Goal: Check status: Check status

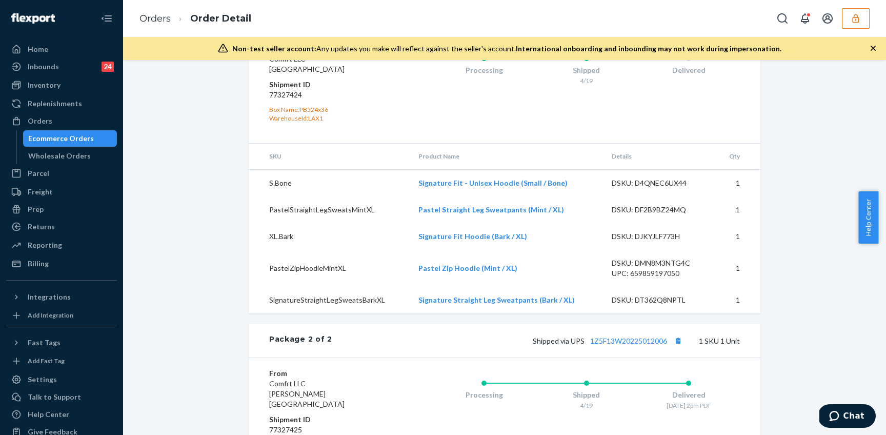
scroll to position [802, 0]
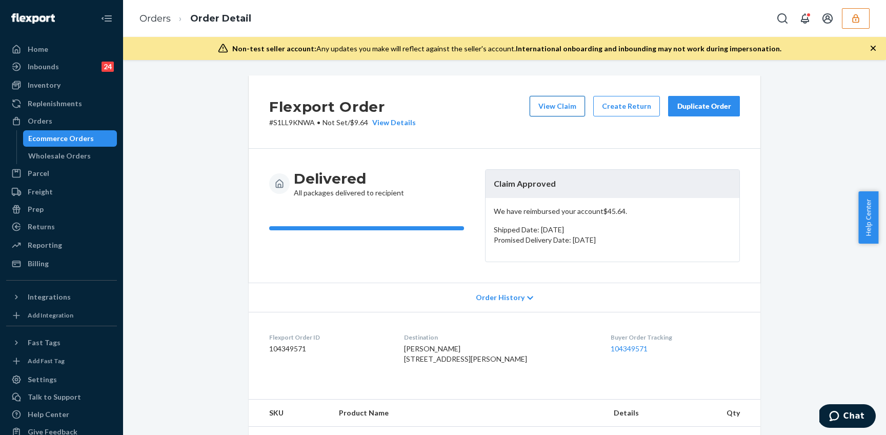
click at [553, 109] on button "View Claim" at bounding box center [557, 106] width 55 height 21
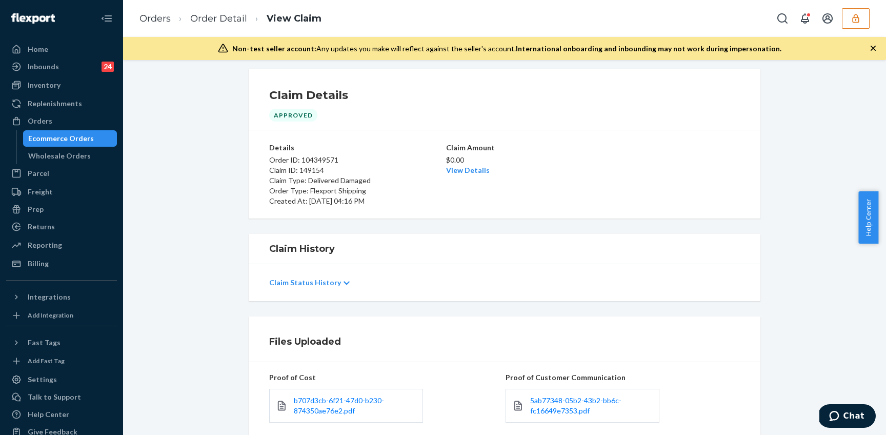
scroll to position [81, 0]
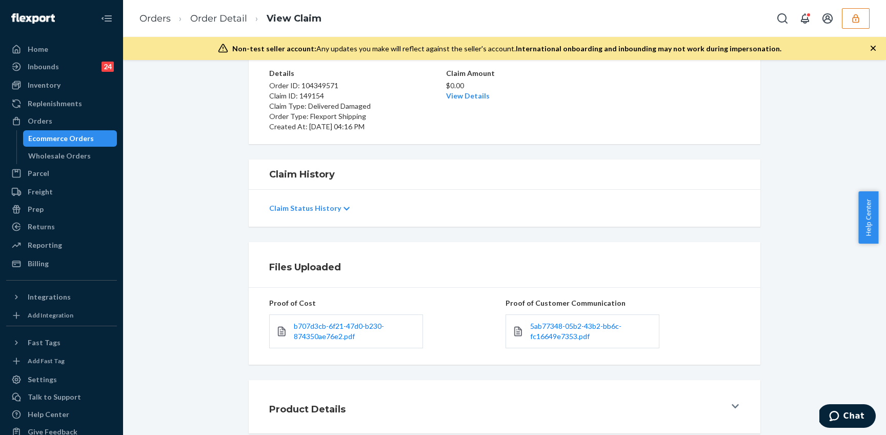
click at [737, 406] on button "Product Details" at bounding box center [505, 406] width 512 height 53
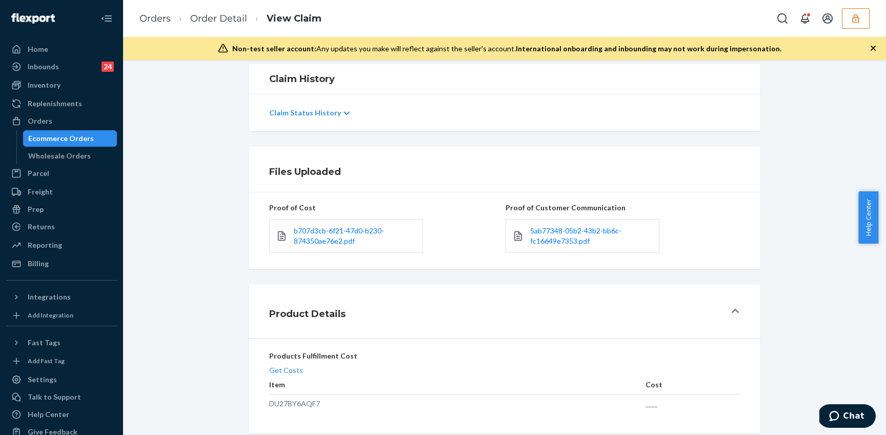
click at [344, 114] on icon at bounding box center [347, 113] width 6 height 7
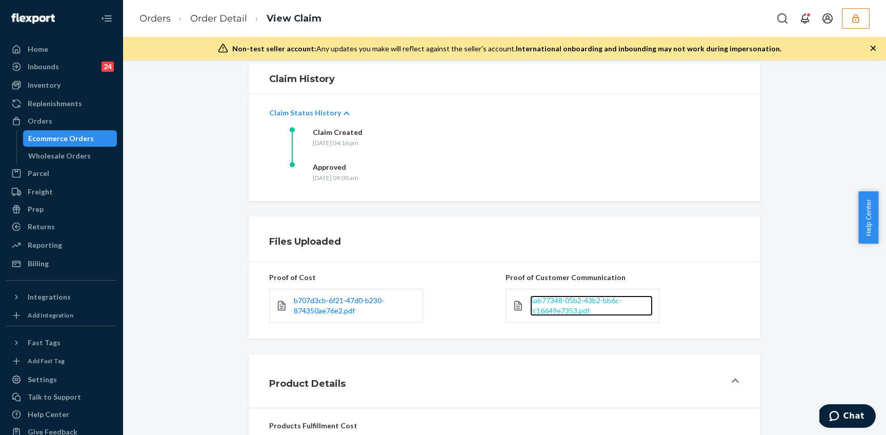
click at [546, 303] on span "5ab77348-05b2-43b2-bb6c-fc16649e7353.pdf" at bounding box center [575, 305] width 91 height 19
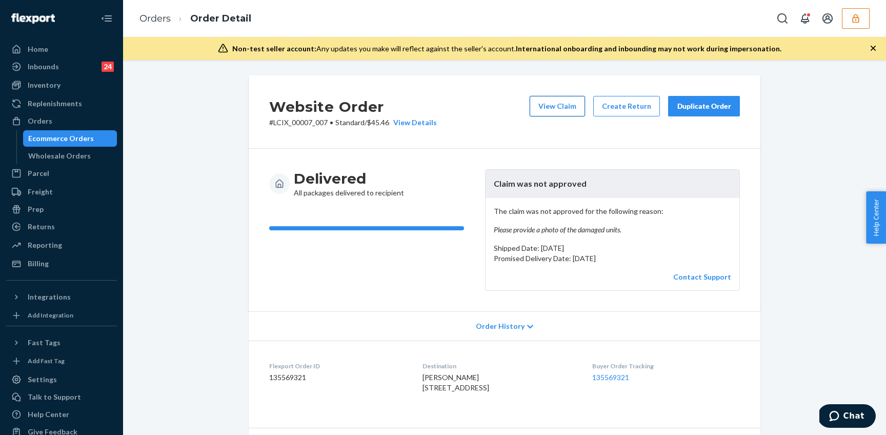
click at [545, 110] on button "View Claim" at bounding box center [557, 106] width 55 height 21
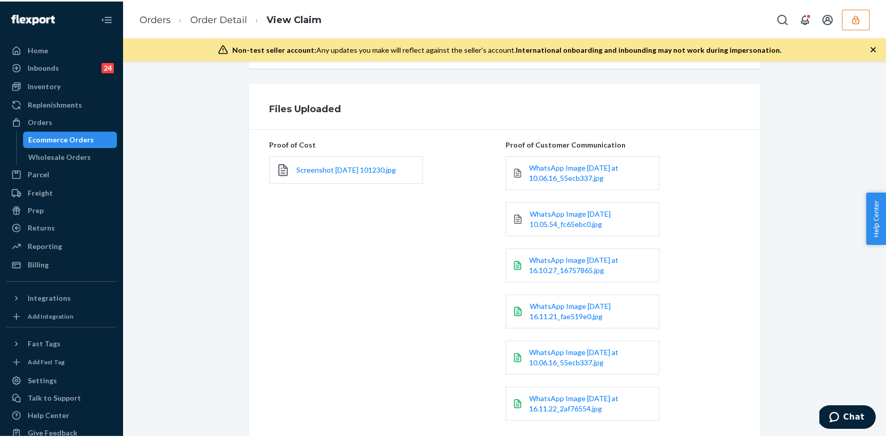
scroll to position [362, 0]
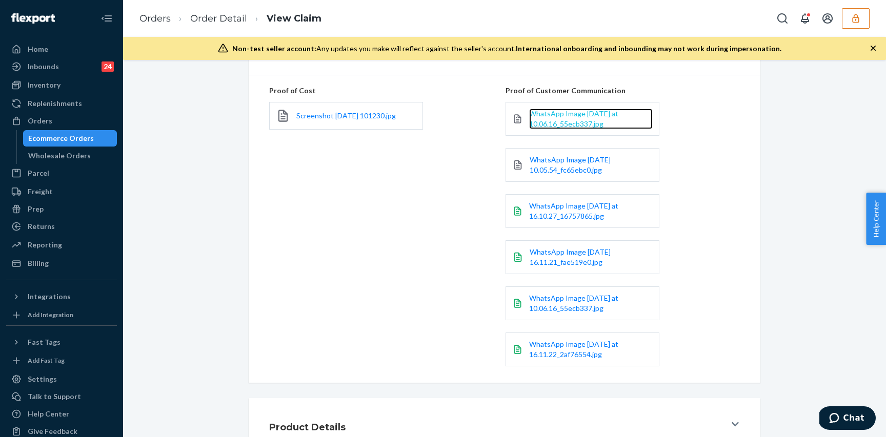
click at [570, 115] on span "WhatsApp Image [DATE] at 10.06.16_55ecb337.jpg" at bounding box center [573, 118] width 89 height 19
click at [568, 167] on span "WhatsApp Image [DATE] 10.05.54_fc65ebc0.jpg" at bounding box center [570, 164] width 81 height 19
click at [565, 207] on span "WhatsApp Image 2025-09-04 at 16.10.27_16757865.jpg" at bounding box center [573, 210] width 89 height 19
click at [564, 261] on span "WhatsApp Image 2025-09-04 at 16.11.21_fae519e0.jpg" at bounding box center [570, 257] width 81 height 19
click at [563, 305] on span "WhatsApp Image 2025-09-04 at 10.06.16_55ecb337.jpg" at bounding box center [573, 303] width 89 height 19
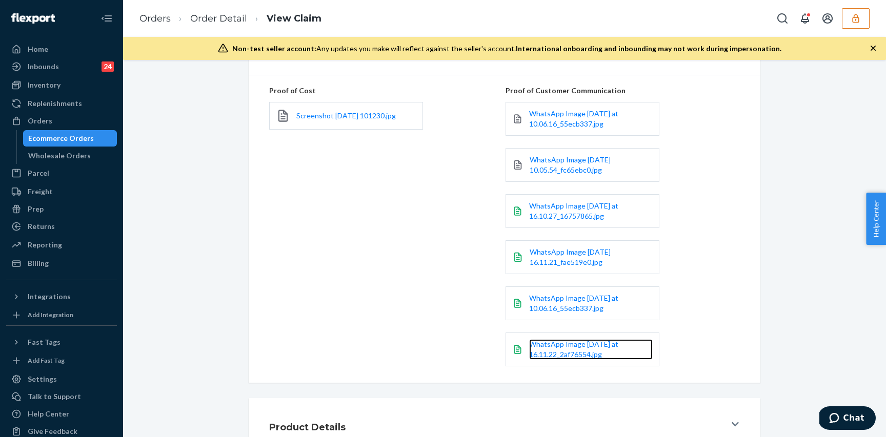
click at [569, 349] on link "WhatsApp Image 2025-09-04 at 16.11.22_2af76554.jpg" at bounding box center [591, 349] width 124 height 21
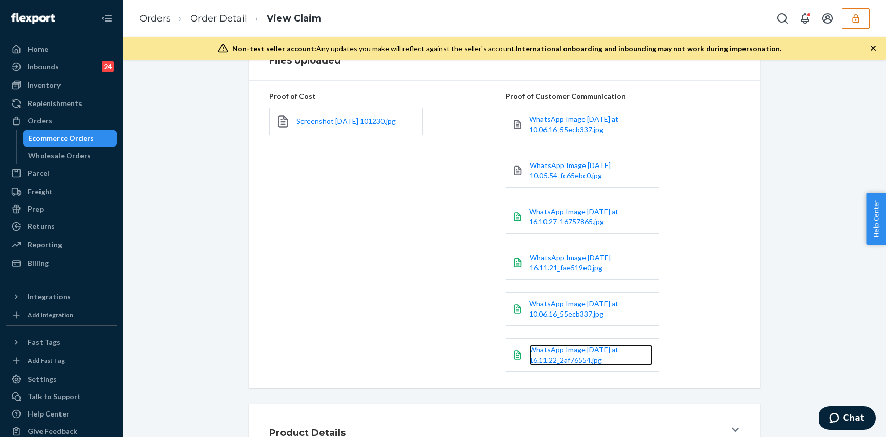
scroll to position [378, 0]
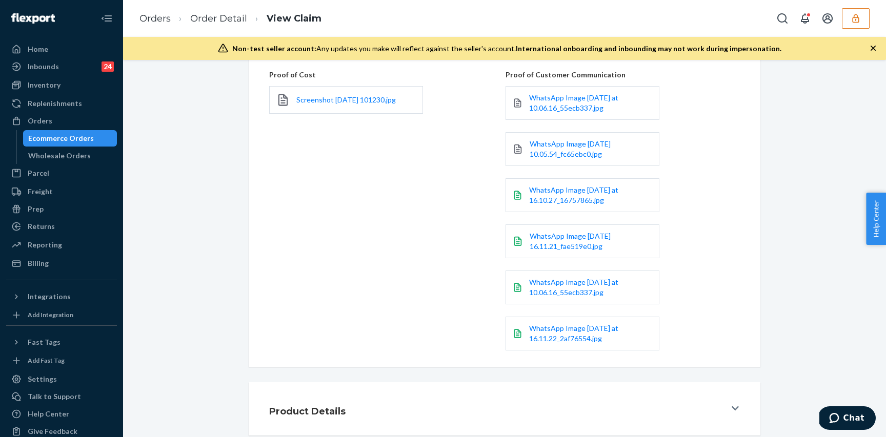
click at [716, 407] on div "Product Details" at bounding box center [497, 409] width 456 height 29
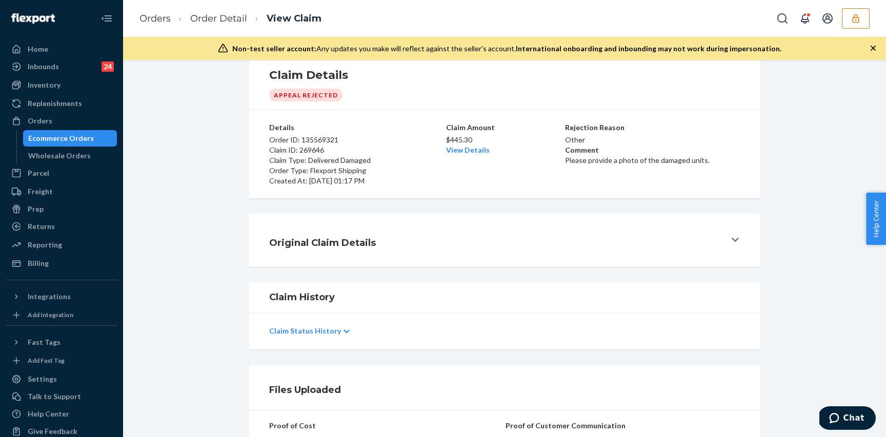
scroll to position [0, 0]
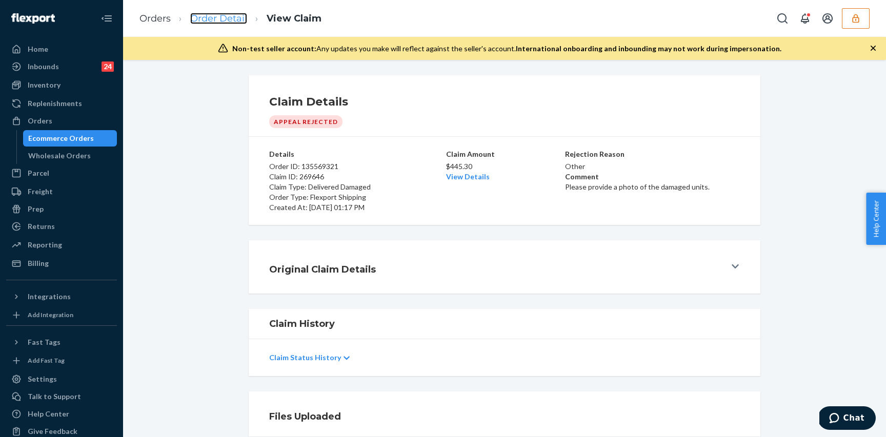
click at [214, 21] on link "Order Detail" at bounding box center [218, 18] width 57 height 11
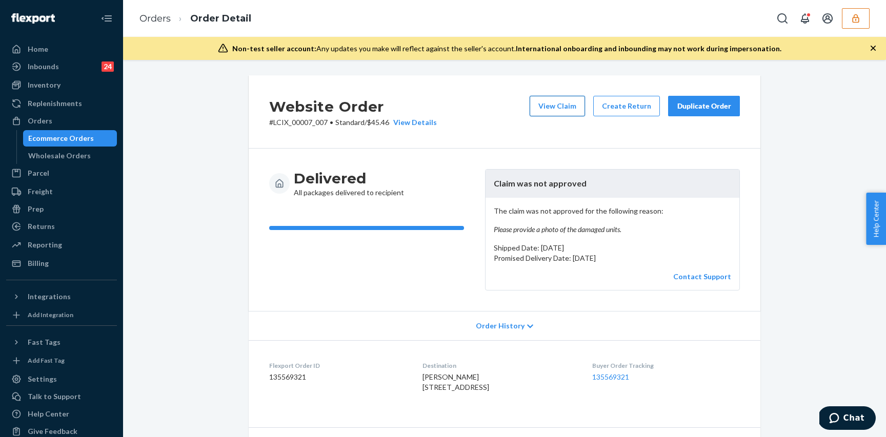
click at [550, 113] on button "View Claim" at bounding box center [557, 106] width 55 height 21
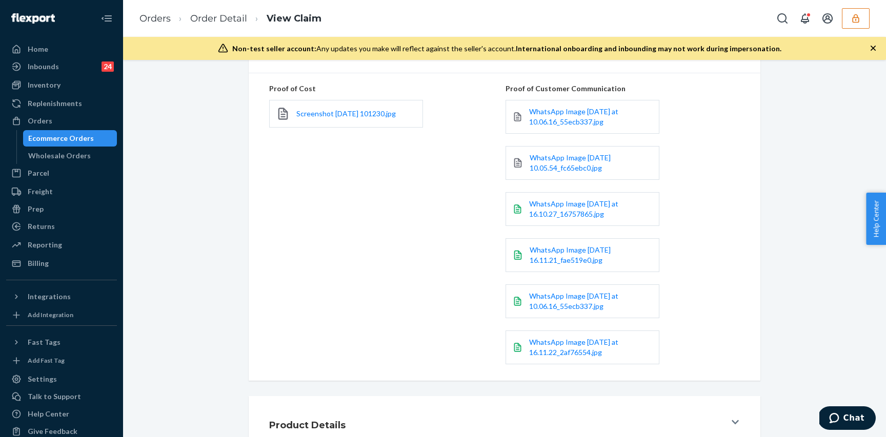
scroll to position [378, 0]
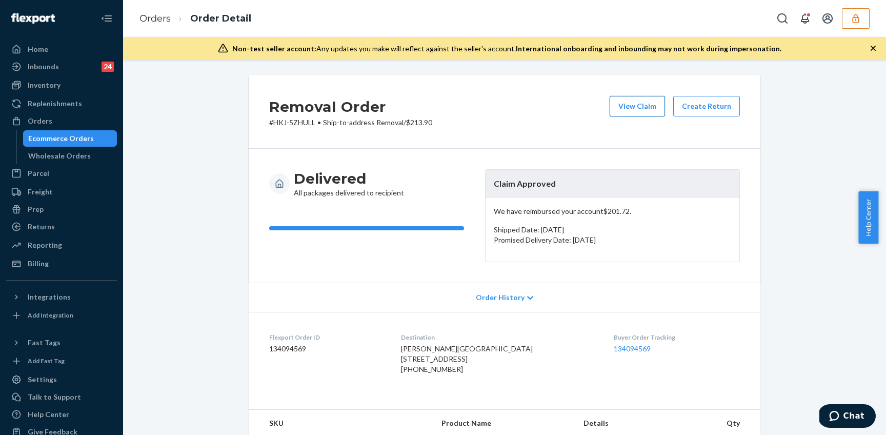
click at [636, 108] on button "View Claim" at bounding box center [637, 106] width 55 height 21
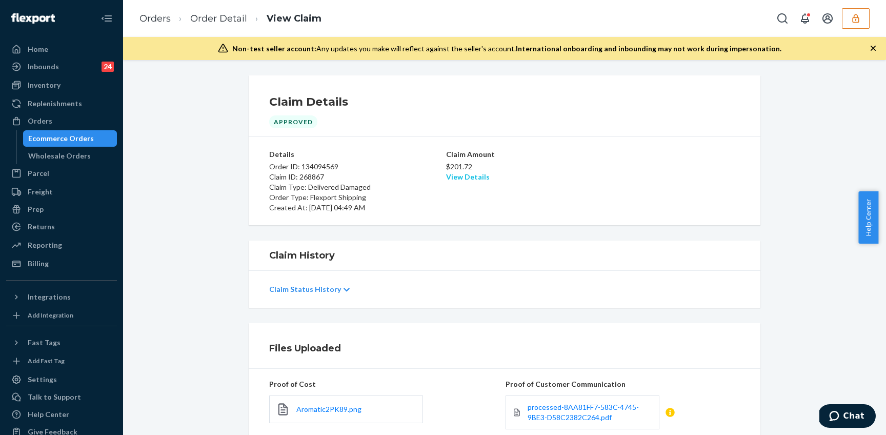
click at [476, 176] on link "View Details" at bounding box center [468, 176] width 44 height 9
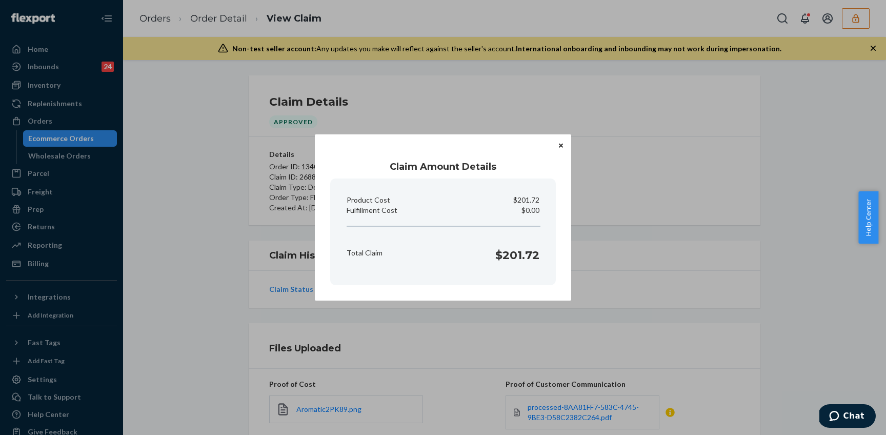
click at [562, 146] on icon "Close" at bounding box center [561, 145] width 4 height 4
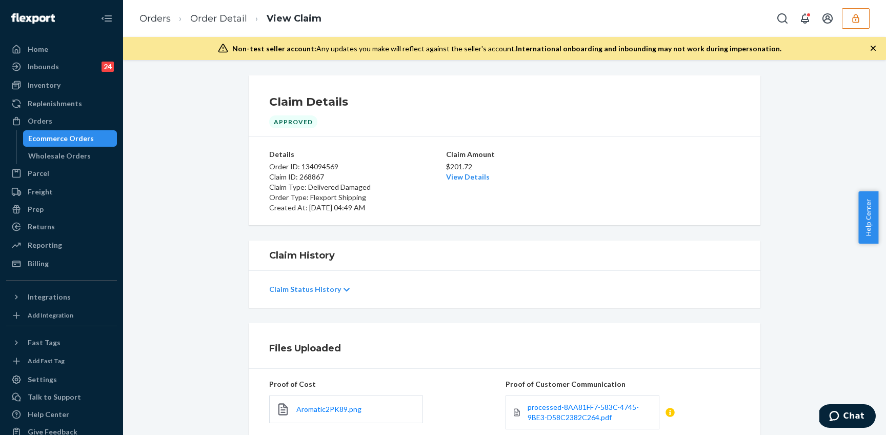
scroll to position [127, 0]
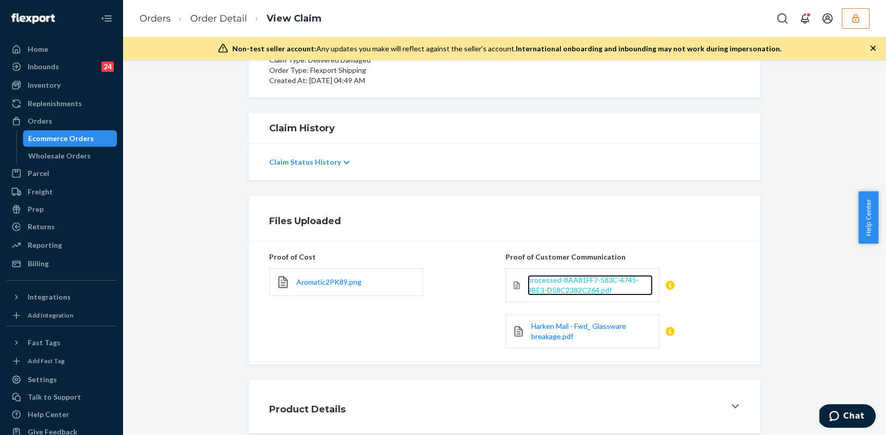
click at [581, 280] on span "processed-8AA81FF7-583C-4745-9BE3-D58C2382C264.pdf" at bounding box center [583, 284] width 111 height 19
click at [597, 325] on span "Harken Mail - Fwd_ Glassware breakage.pdf" at bounding box center [578, 330] width 95 height 19
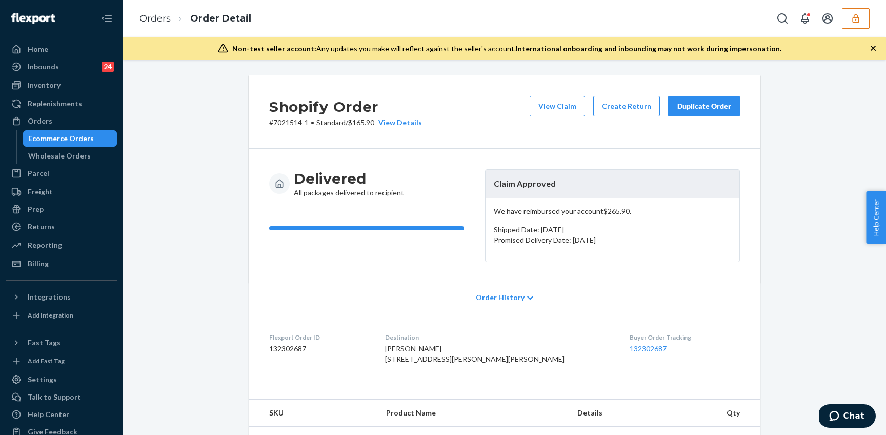
drag, startPoint x: 547, startPoint y: 103, endPoint x: 415, endPoint y: 192, distance: 159.5
click at [415, 192] on div "Shopify Order # 7021514-1 • Standard / $165.90 View Details View Claim Create R…" at bounding box center [505, 269] width 512 height 388
click at [542, 110] on button "View Claim" at bounding box center [557, 106] width 55 height 21
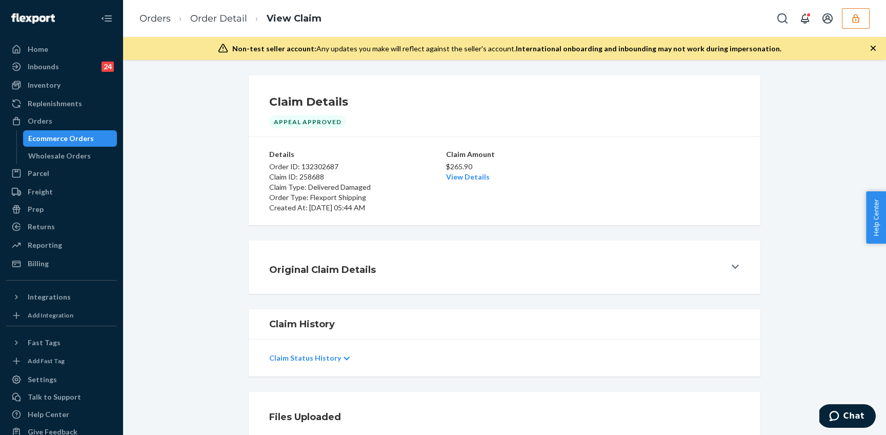
scroll to position [190, 0]
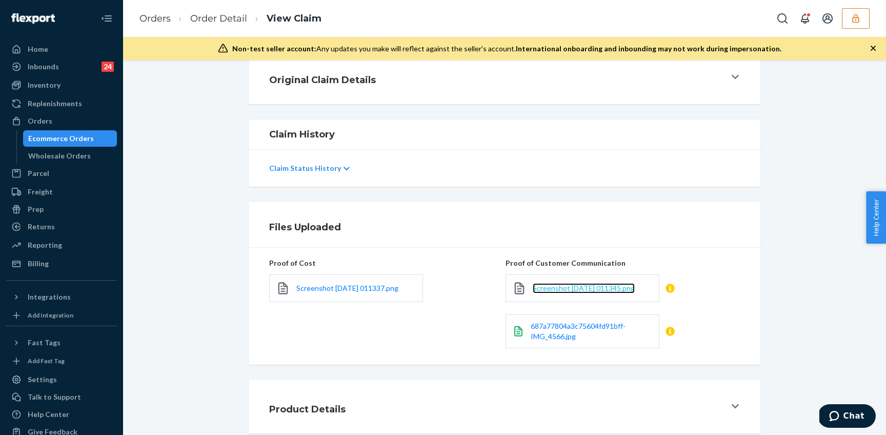
click at [581, 286] on span "Screenshot 2025-07-19 011345.png" at bounding box center [584, 288] width 102 height 9
click at [579, 332] on link "687a77804a3c75604fd91bff-IMG_4566.jpg" at bounding box center [592, 331] width 122 height 21
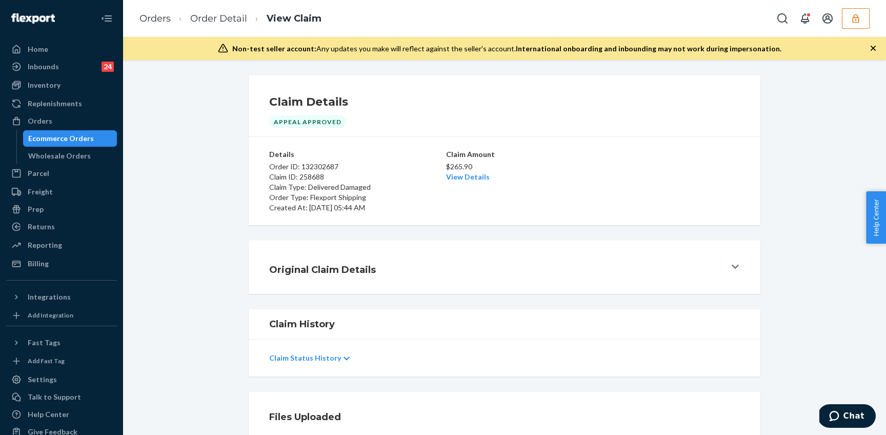
scroll to position [6, 0]
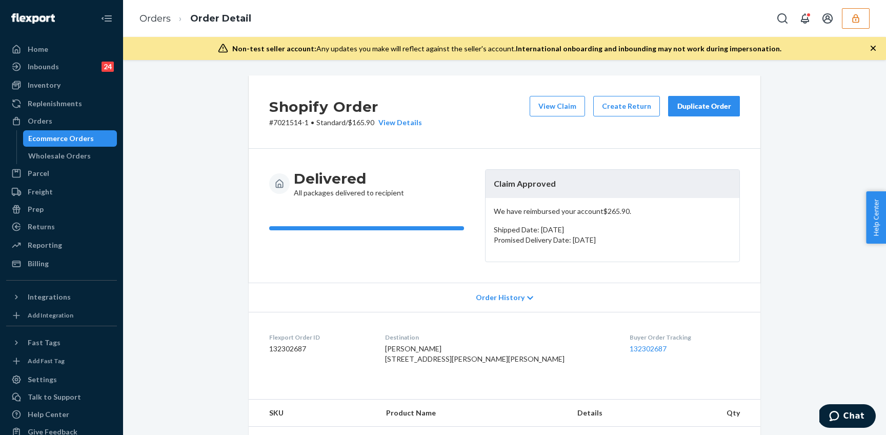
scroll to position [230, 0]
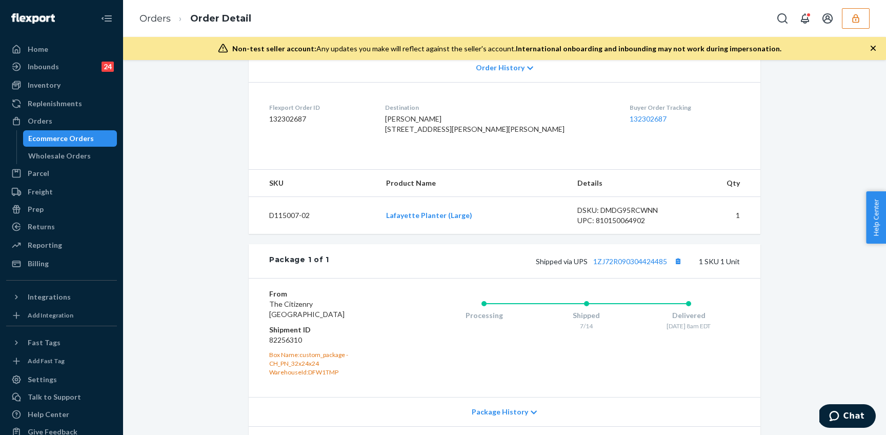
click at [286, 345] on dd "82256310" at bounding box center [330, 340] width 123 height 10
copy dd "82256310"
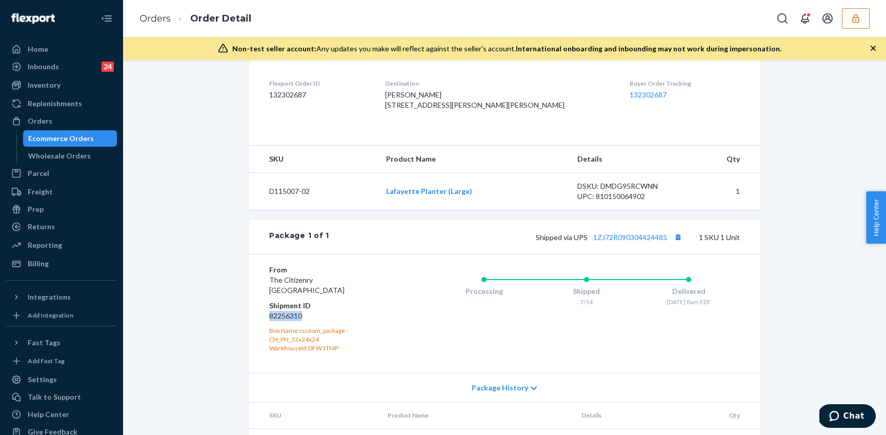
scroll to position [317, 0]
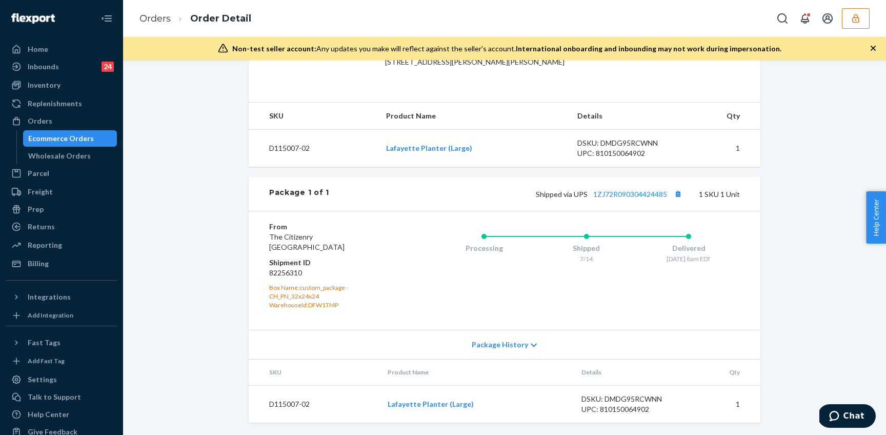
click at [623, 145] on div "DSKU: DMDG95RCWNN" at bounding box center [625, 143] width 96 height 10
copy div "DMDG95RCWNN"
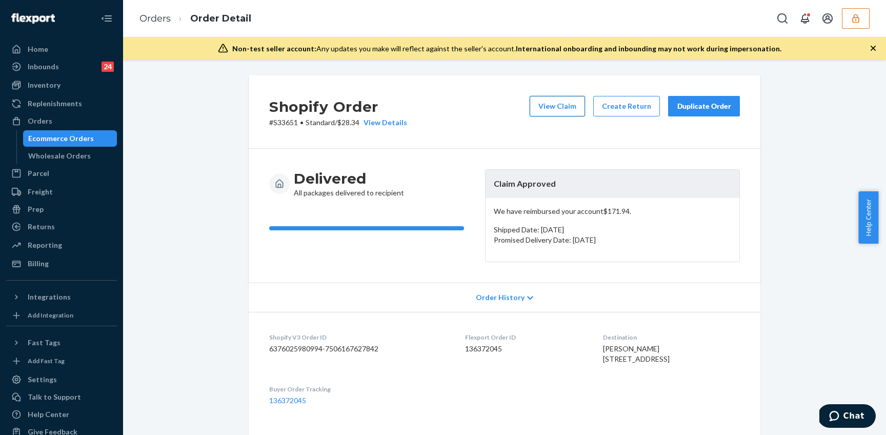
click at [559, 110] on button "View Claim" at bounding box center [557, 106] width 55 height 21
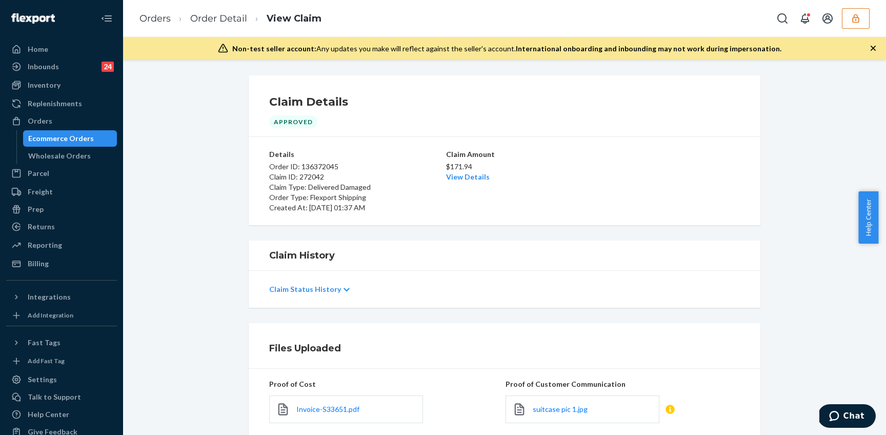
scroll to position [155, 0]
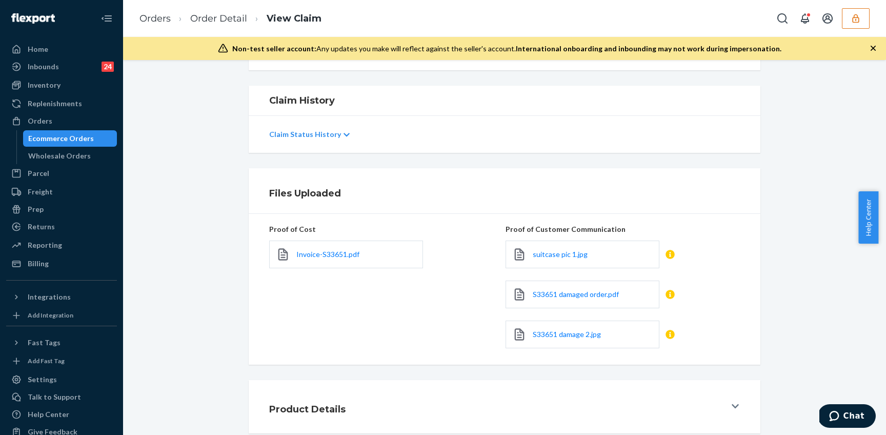
click at [732, 408] on icon at bounding box center [735, 406] width 7 height 8
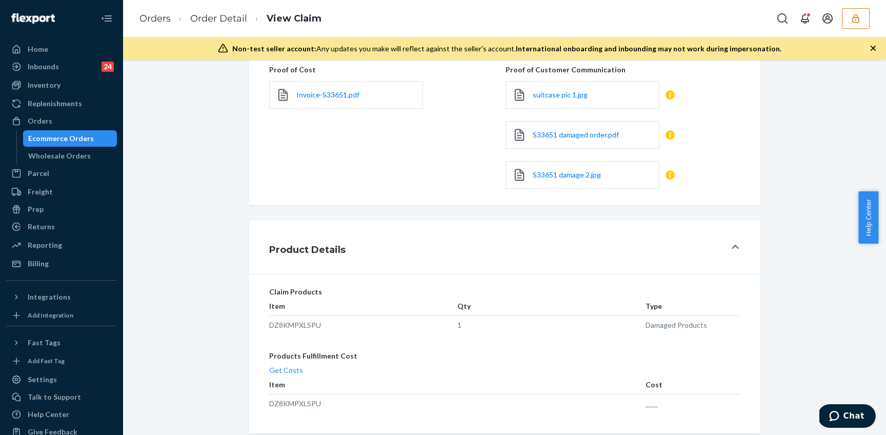
scroll to position [113, 0]
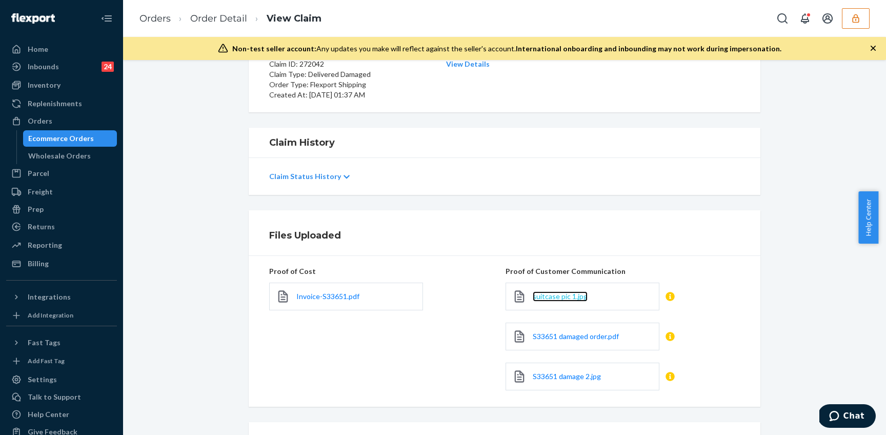
click at [567, 294] on span "suitcase pic 1.jpg" at bounding box center [560, 296] width 55 height 9
click at [570, 334] on span "S33651 damaged order.pdf" at bounding box center [576, 336] width 86 height 9
click at [570, 372] on span "S33651 damage 2.jpg" at bounding box center [567, 376] width 68 height 9
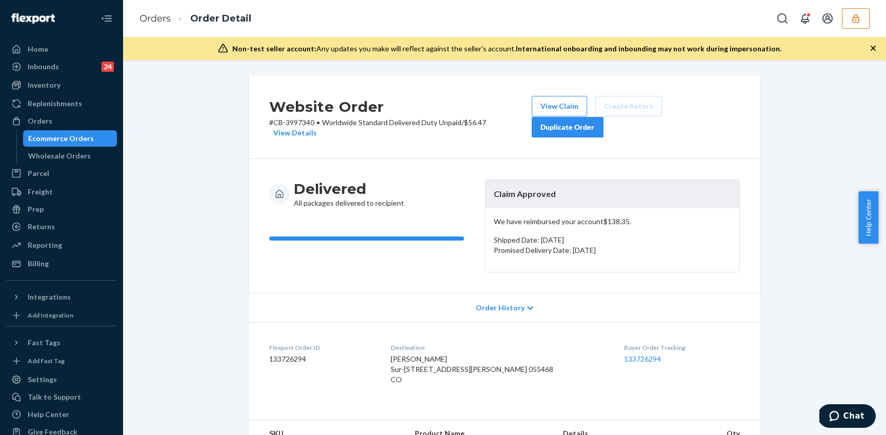
click at [554, 111] on button "View Claim" at bounding box center [559, 106] width 55 height 21
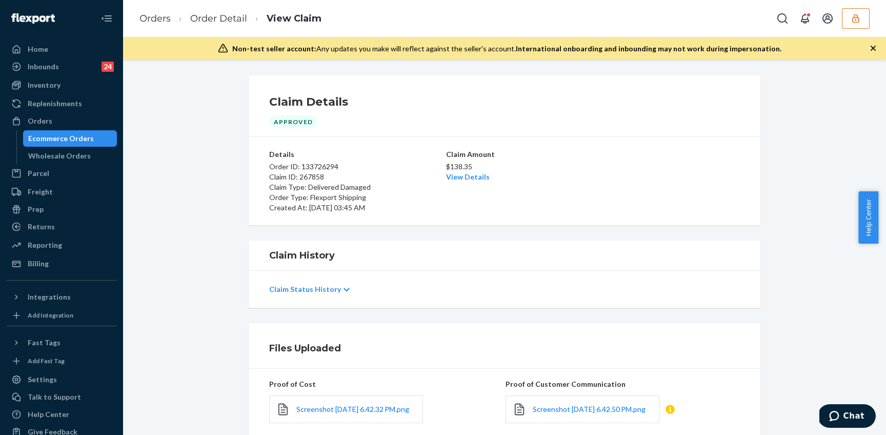
scroll to position [205, 0]
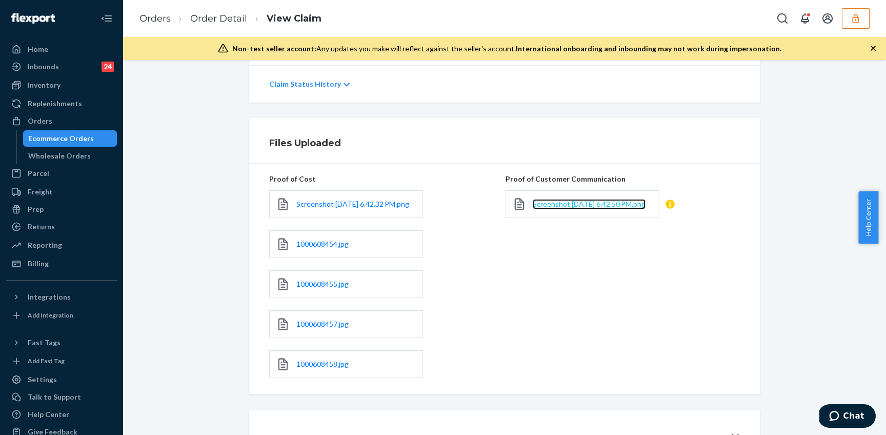
click at [554, 208] on span "Screenshot [DATE] 6.42.50 PM.png" at bounding box center [589, 203] width 113 height 9
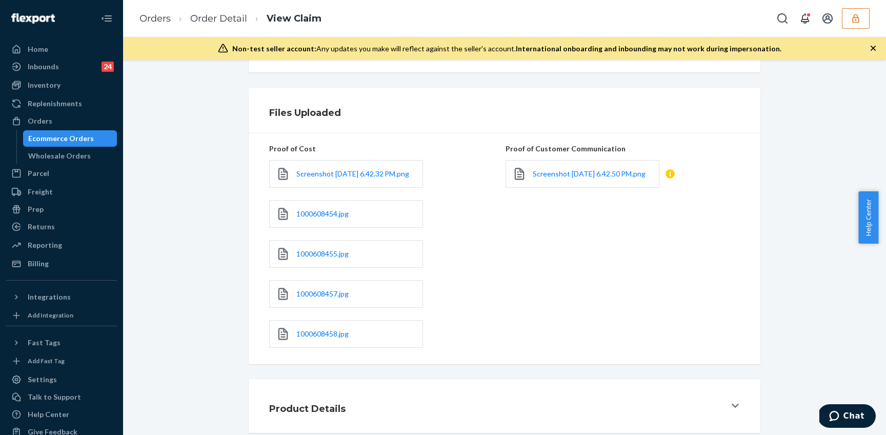
click at [733, 408] on icon at bounding box center [735, 405] width 7 height 8
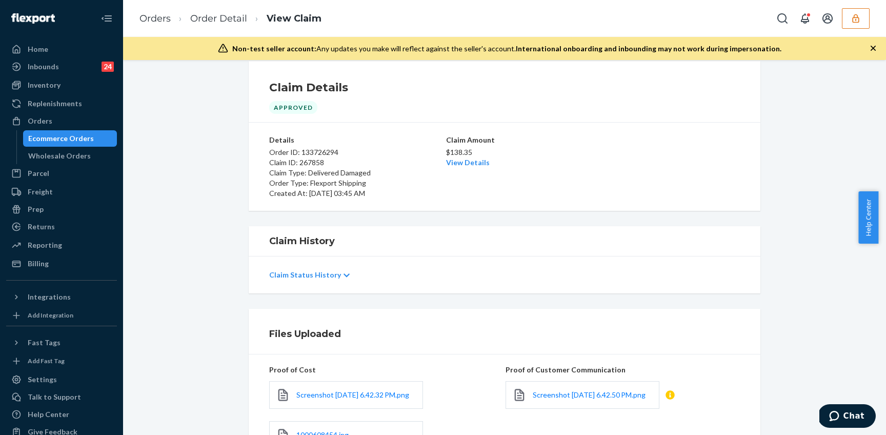
scroll to position [0, 0]
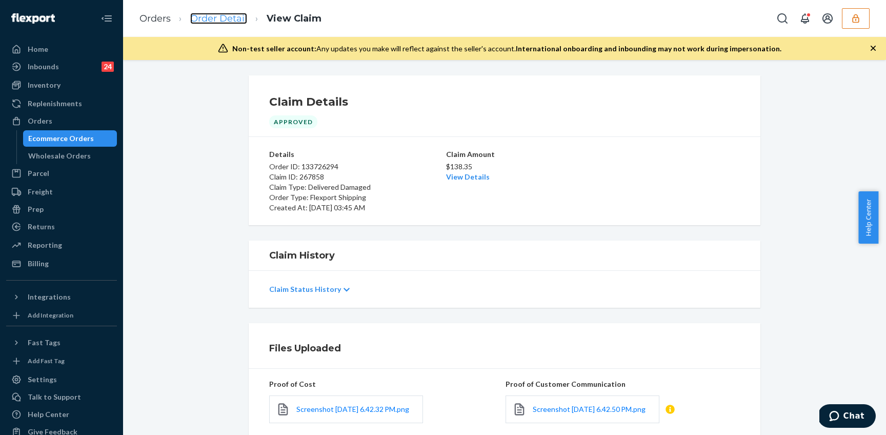
click at [213, 21] on link "Order Detail" at bounding box center [218, 18] width 57 height 11
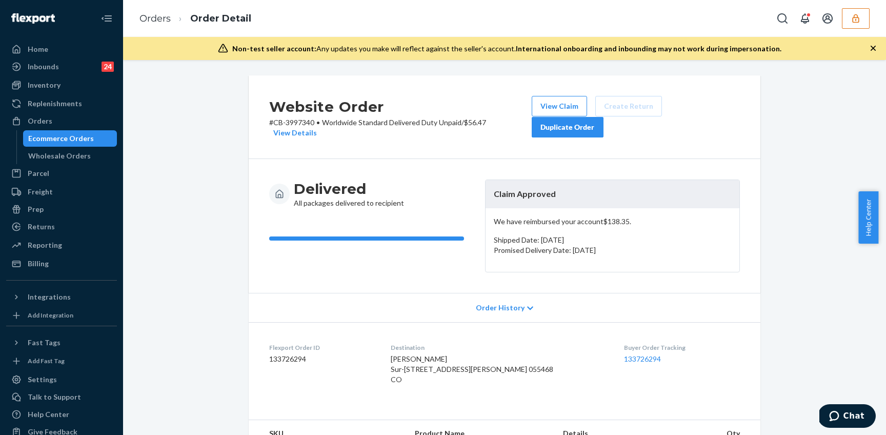
scroll to position [298, 0]
